Goal: Share content

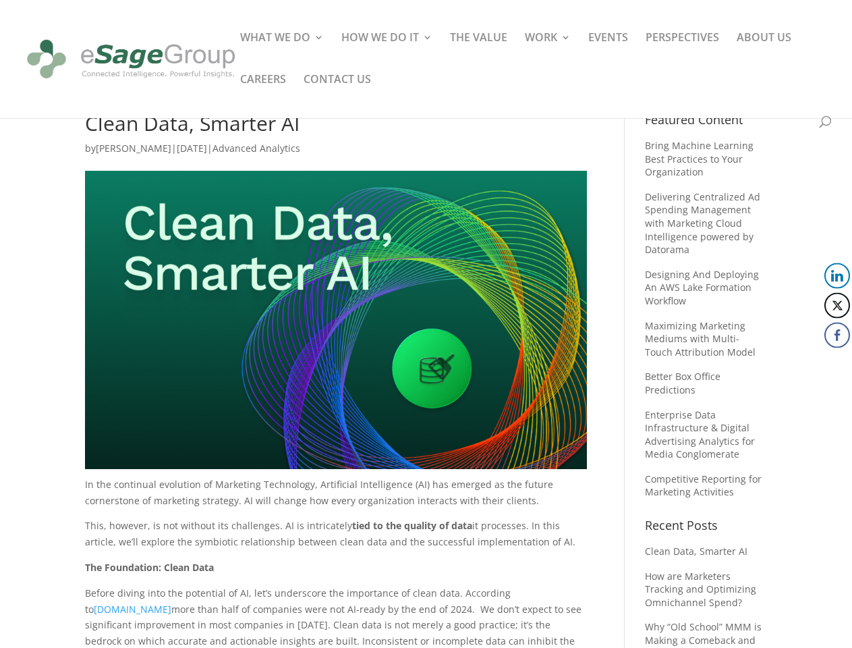
click at [426, 324] on img at bounding box center [336, 320] width 502 height 299
click at [837, 276] on button "LinkedIn" at bounding box center [837, 276] width 26 height 26
click at [837, 306] on button "Twitter" at bounding box center [837, 306] width 26 height 26
click at [837, 335] on button "Facebook" at bounding box center [837, 335] width 26 height 26
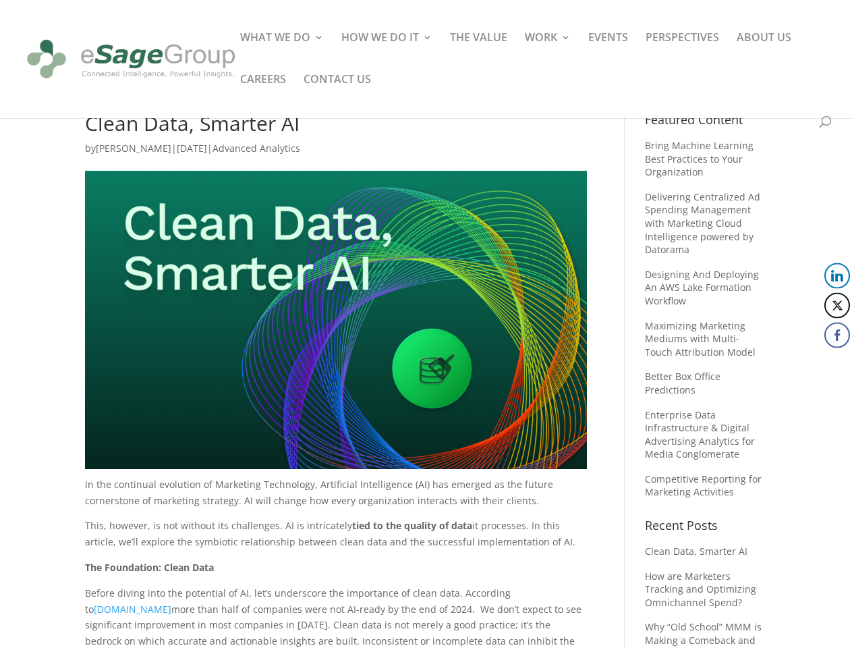
click at [811, 362] on span at bounding box center [811, 362] width 16 height 16
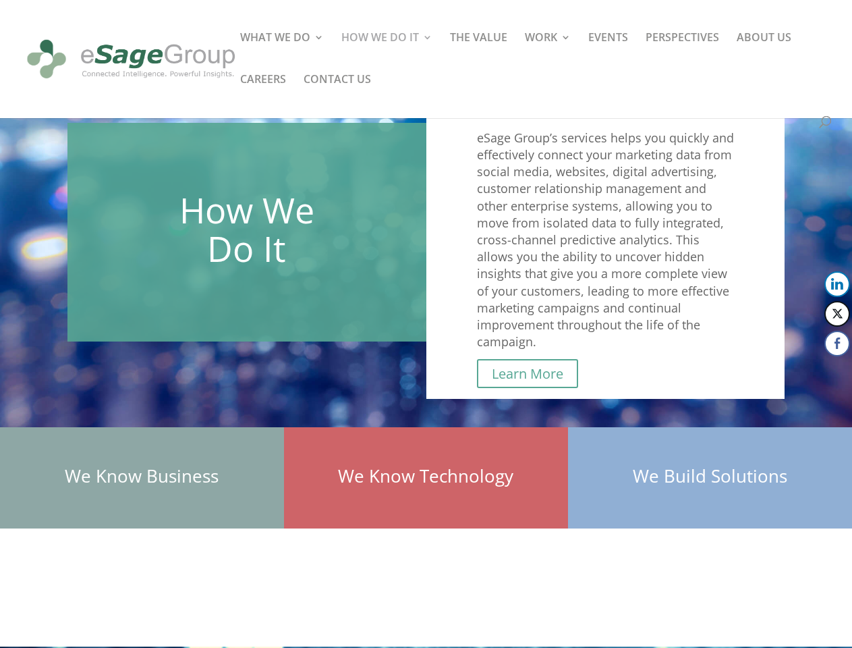
click at [426, 324] on div "eSage Group’s services helps you quickly and effectively connect your marketing…" at bounding box center [605, 248] width 359 height 304
click at [837, 284] on button "LinkedIn" at bounding box center [837, 284] width 26 height 26
click at [837, 314] on button "Twitter" at bounding box center [837, 314] width 26 height 26
click at [837, 343] on button "Facebook" at bounding box center [837, 344] width 26 height 26
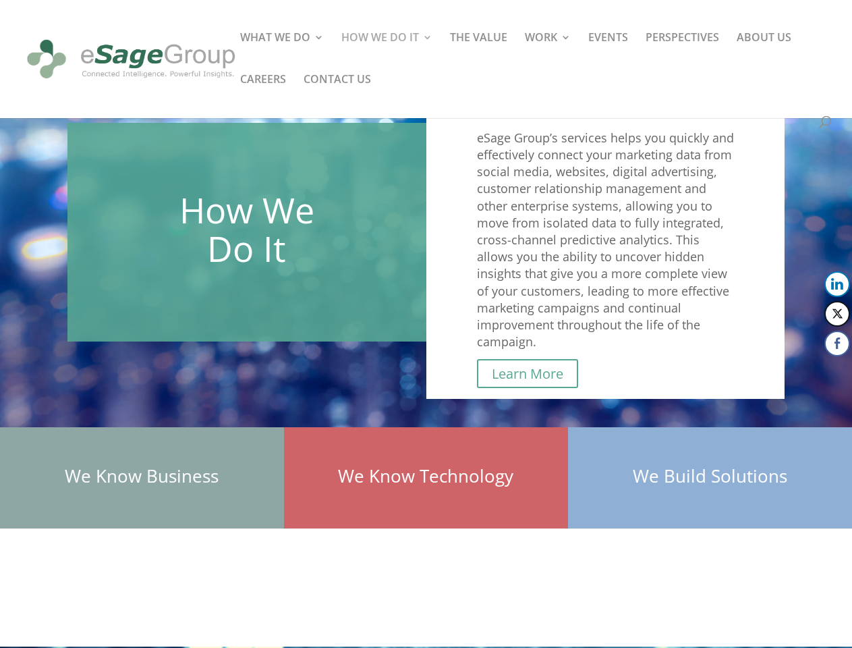
click at [811, 370] on span at bounding box center [811, 370] width 16 height 16
